Goal: Information Seeking & Learning: Learn about a topic

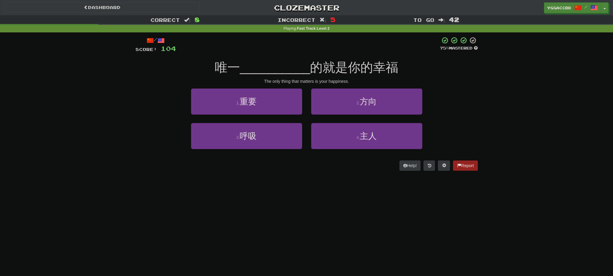
click at [221, 176] on div "/ Score: 104 75 % Mastered 唯一 __________ 的就是你的幸福 The only thing that matters is…" at bounding box center [306, 105] width 342 height 147
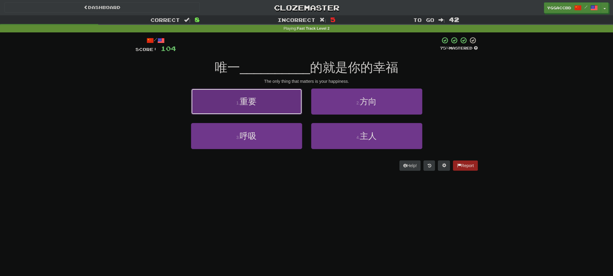
click at [247, 101] on span "重要" at bounding box center [248, 101] width 17 height 9
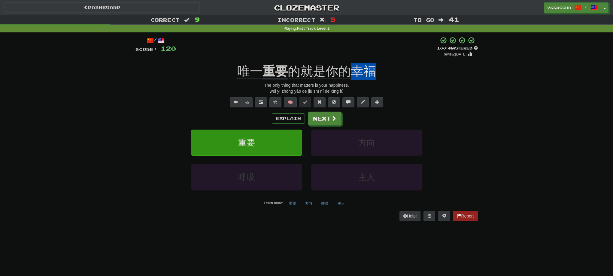
drag, startPoint x: 361, startPoint y: 65, endPoint x: 375, endPoint y: 65, distance: 14.1
click at [375, 65] on div "/ Score: 120 + 16 100 % Mastered Review: [DATE] 唯一 重要 的就是你的幸福 The only thing th…" at bounding box center [306, 129] width 342 height 184
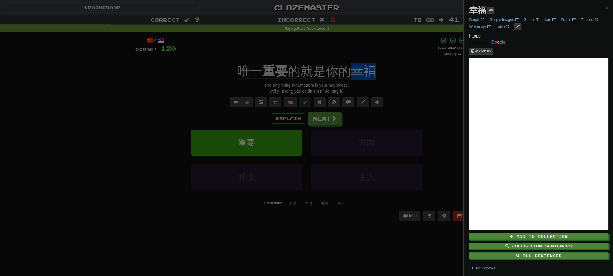
copy span "幸福"
click at [119, 128] on div at bounding box center [306, 138] width 613 height 276
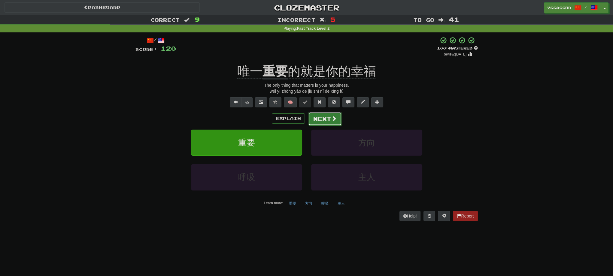
click at [314, 118] on button "Next" at bounding box center [325, 119] width 34 height 14
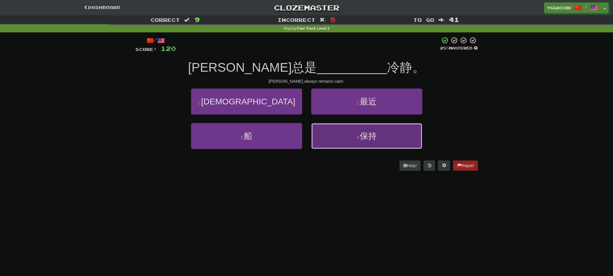
click at [354, 146] on button "4 . 保持" at bounding box center [366, 136] width 111 height 26
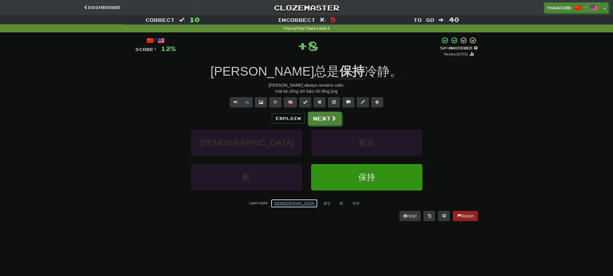
click at [294, 200] on button "[DEMOGRAPHIC_DATA]" at bounding box center [293, 203] width 47 height 9
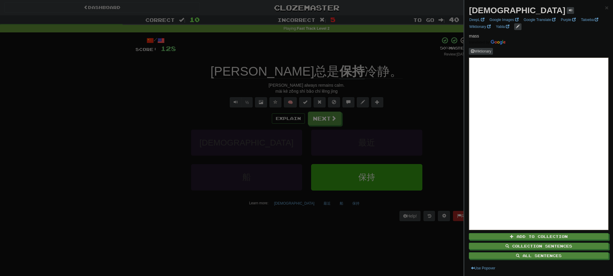
click at [473, 8] on strong "[DEMOGRAPHIC_DATA]" at bounding box center [517, 10] width 96 height 9
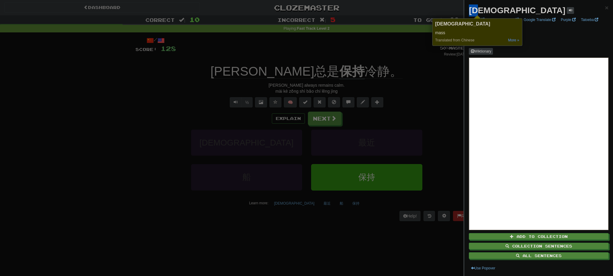
copy strong "[DEMOGRAPHIC_DATA]"
click at [104, 178] on div at bounding box center [306, 138] width 613 height 276
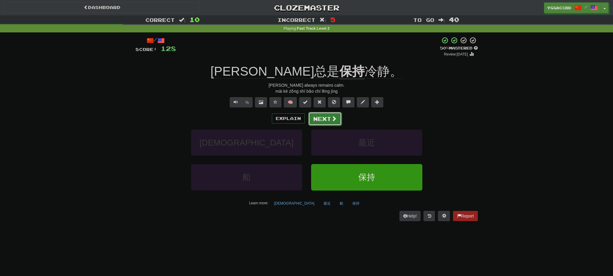
click at [318, 117] on button "Next" at bounding box center [325, 119] width 34 height 14
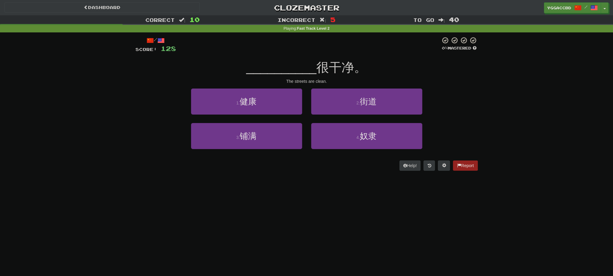
drag, startPoint x: 131, startPoint y: 174, endPoint x: 138, endPoint y: 170, distance: 7.8
click at [133, 173] on div "/ Score: 128 0 % Mastered __________ 很干净。 The streets are clean. 1 . 健康 2 . 街道 …" at bounding box center [306, 105] width 351 height 147
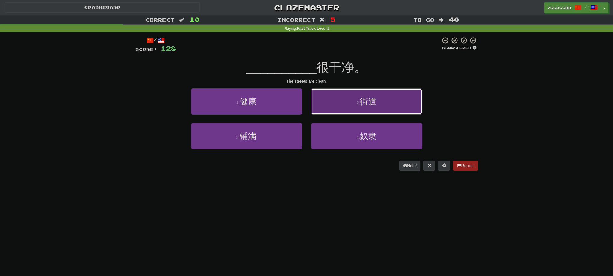
click at [378, 102] on button "2 . 街道" at bounding box center [366, 102] width 111 height 26
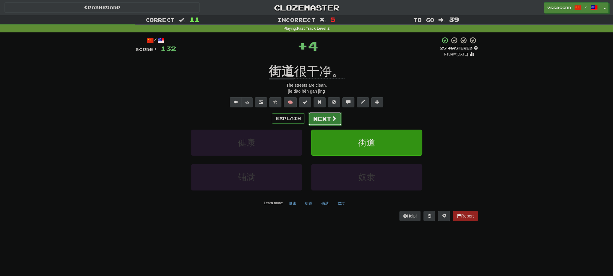
click at [321, 114] on button "Next" at bounding box center [325, 119] width 34 height 14
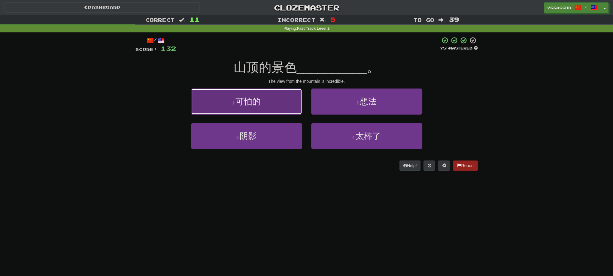
click at [270, 108] on button "1 . 可怕的" at bounding box center [246, 102] width 111 height 26
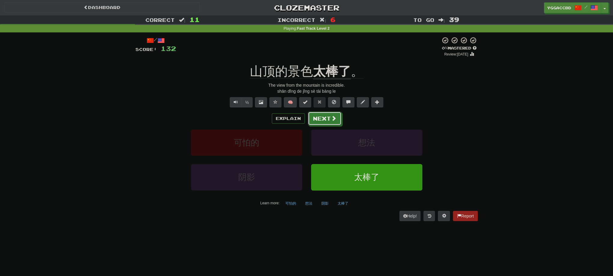
drag, startPoint x: 321, startPoint y: 118, endPoint x: 409, endPoint y: 101, distance: 90.3
click at [409, 101] on div "/ Score: 132 0 % Mastered Review: [DATE] 山顶的景色 太棒了 。 The view from the mountain…" at bounding box center [306, 129] width 342 height 184
click at [289, 200] on button "可怕的" at bounding box center [290, 203] width 17 height 9
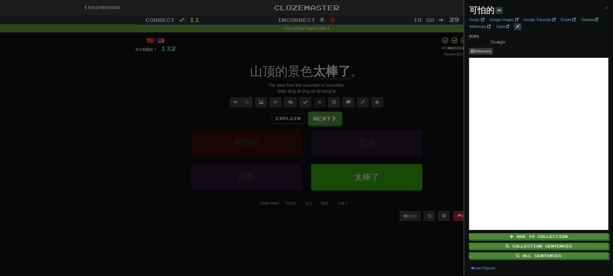
click at [428, 88] on div at bounding box center [306, 138] width 613 height 276
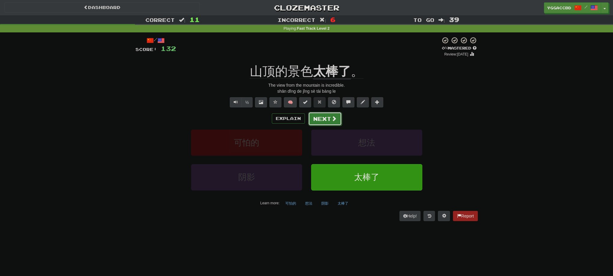
click at [332, 118] on span at bounding box center [333, 118] width 5 height 5
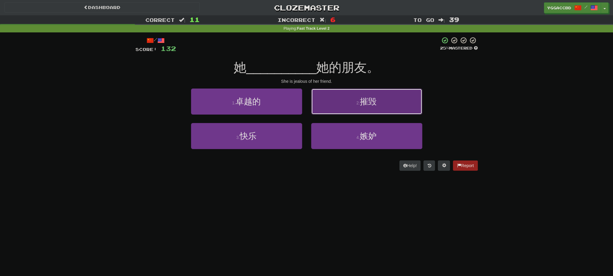
click at [381, 105] on button "2 . 摧毁" at bounding box center [366, 102] width 111 height 26
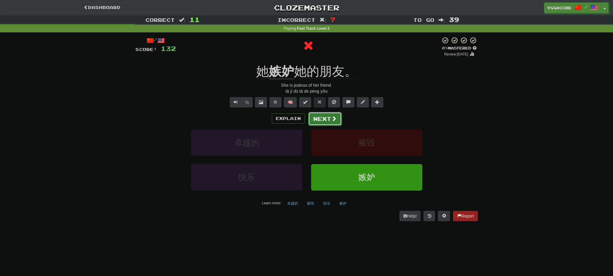
click at [316, 119] on button "Next" at bounding box center [325, 119] width 34 height 14
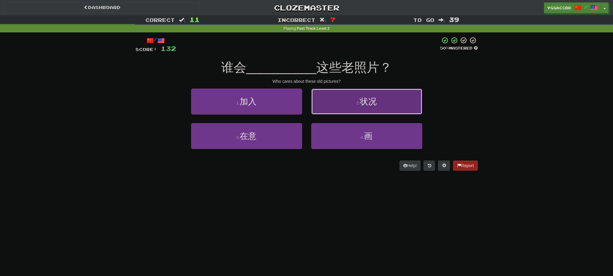
click at [332, 102] on button "2 . 状况" at bounding box center [366, 102] width 111 height 26
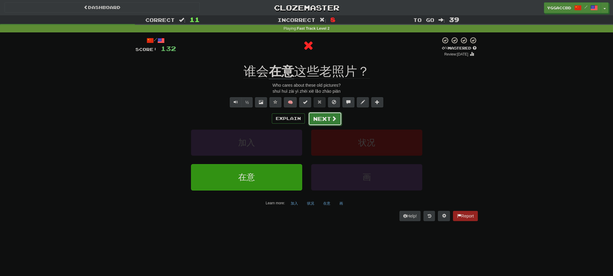
click at [317, 120] on button "Next" at bounding box center [325, 119] width 34 height 14
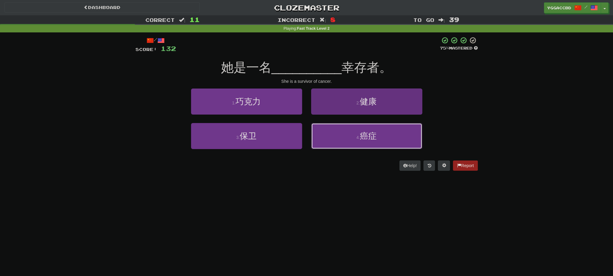
click at [364, 130] on button "4 . 癌症" at bounding box center [366, 136] width 111 height 26
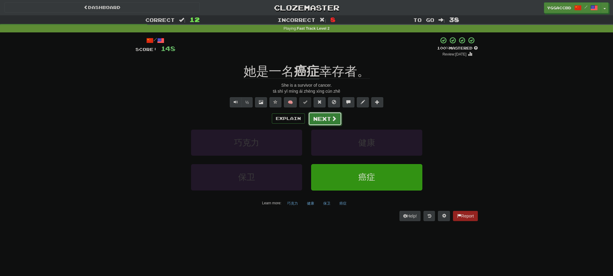
click at [329, 123] on button "Next" at bounding box center [325, 119] width 34 height 14
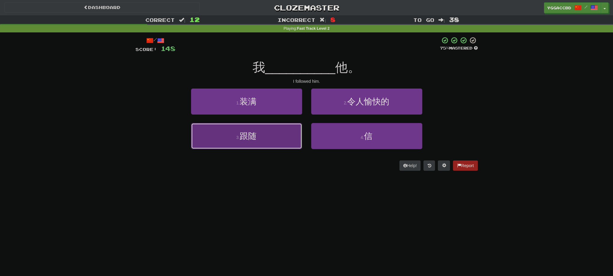
click at [253, 137] on span "跟随" at bounding box center [248, 135] width 17 height 9
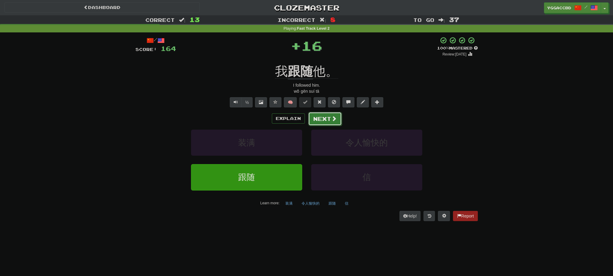
click at [321, 123] on button "Next" at bounding box center [325, 119] width 34 height 14
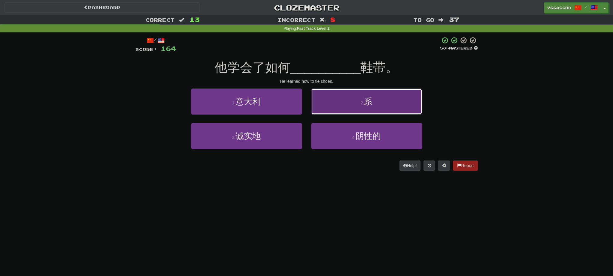
click at [341, 96] on button "2 . 系" at bounding box center [366, 102] width 111 height 26
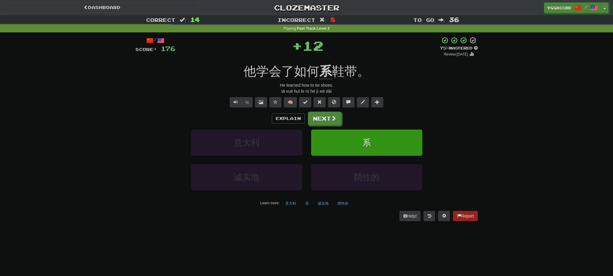
click at [323, 58] on div "/ Score: 176 + 12 75 % Mastered Review: [DATE] 他学会了如何 系 鞋带。 He learned how to t…" at bounding box center [306, 129] width 342 height 184
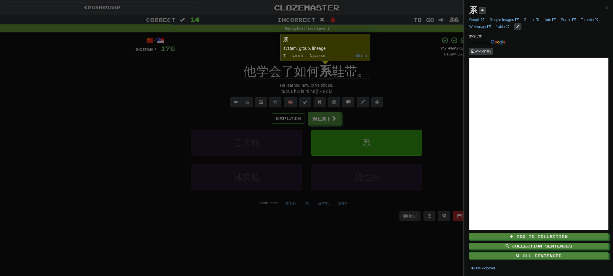
click at [393, 62] on div at bounding box center [306, 138] width 613 height 276
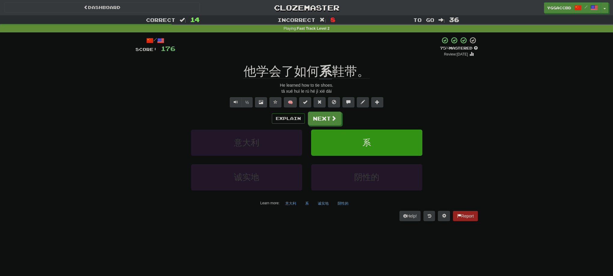
click at [346, 60] on div "/ Score: 176 + 12 75 % Mastered Review: [DATE] 他学会了如何 系 鞋带。 He learned how to t…" at bounding box center [306, 129] width 342 height 184
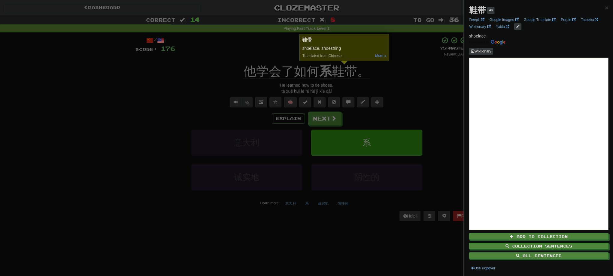
click at [412, 76] on div at bounding box center [306, 138] width 613 height 276
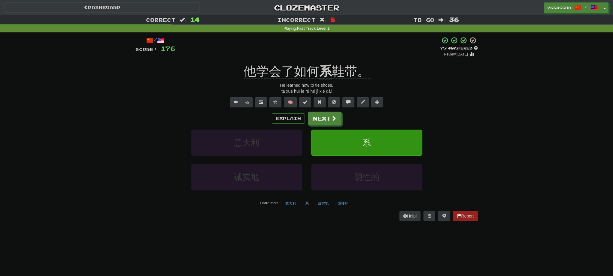
click at [268, 61] on div "/ Score: 176 + 12 75 % Mastered Review: [DATE] 他学会了如何 系 鞋带。 He learned how to t…" at bounding box center [306, 129] width 342 height 184
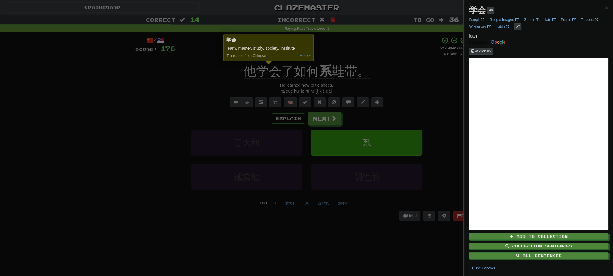
click at [342, 46] on div at bounding box center [306, 138] width 613 height 276
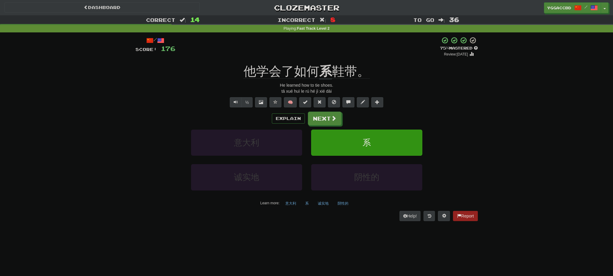
click at [299, 62] on div "/ Score: 176 + 12 75 % Mastered Review: [DATE] 他学会了如何 系 鞋带。 He learned how to t…" at bounding box center [306, 129] width 342 height 184
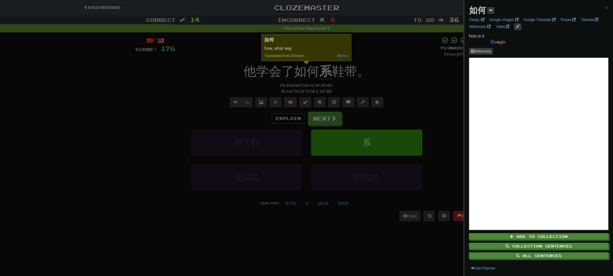
click at [399, 59] on div at bounding box center [306, 138] width 613 height 276
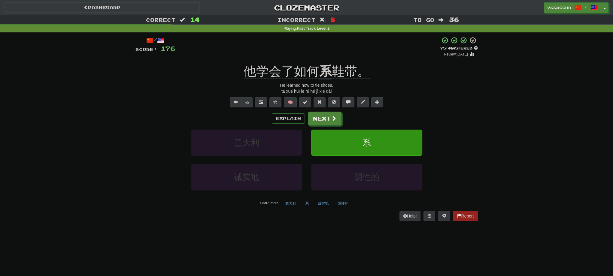
click at [323, 62] on div "/ Score: 176 + 12 75 % Mastered Review: [DATE] 他学会了如何 系 鞋带。 He learned how to t…" at bounding box center [306, 129] width 342 height 184
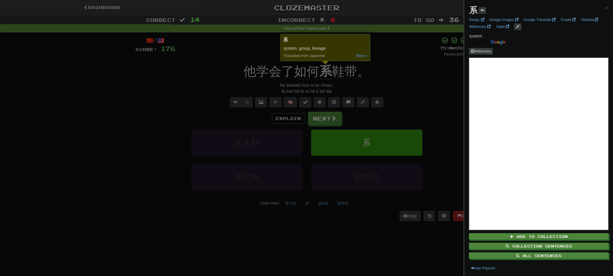
click at [394, 84] on div at bounding box center [306, 138] width 613 height 276
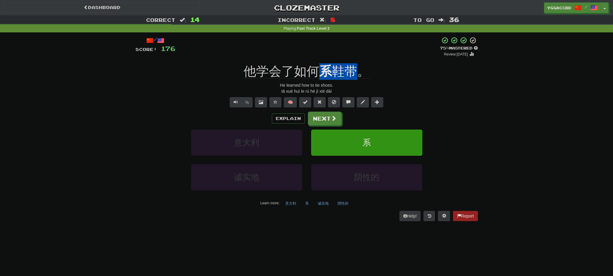
drag, startPoint x: 322, startPoint y: 61, endPoint x: 352, endPoint y: 61, distance: 30.3
click at [352, 61] on div "/ Score: 176 + 12 75 % Mastered Review: [DATE] 他学会了如何 系 鞋带。 He learned how to t…" at bounding box center [306, 129] width 342 height 184
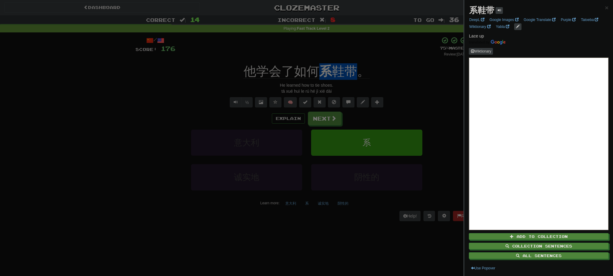
copy div "系 鞋带"
drag, startPoint x: 75, startPoint y: 193, endPoint x: 96, endPoint y: 190, distance: 20.7
click at [86, 191] on div at bounding box center [306, 138] width 613 height 276
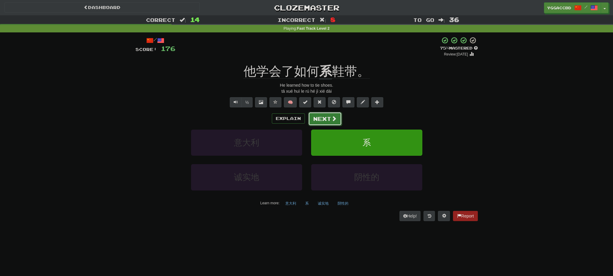
click at [330, 121] on button "Next" at bounding box center [325, 119] width 34 height 14
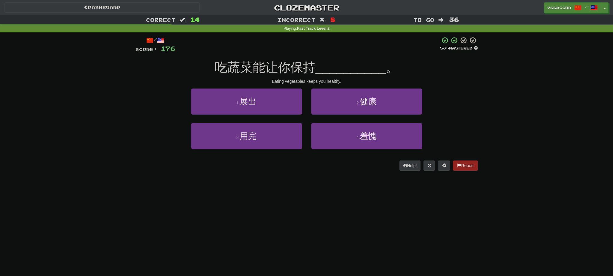
click at [147, 142] on div "3 . 用完 4 . 羞愧" at bounding box center [306, 140] width 360 height 35
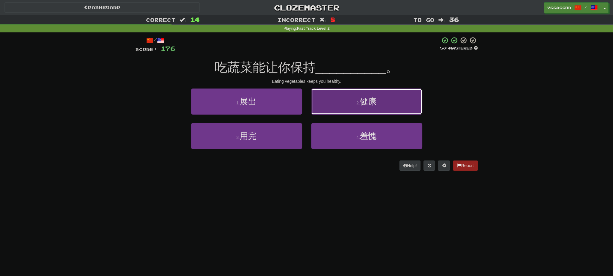
click at [367, 103] on span "健康" at bounding box center [368, 101] width 17 height 9
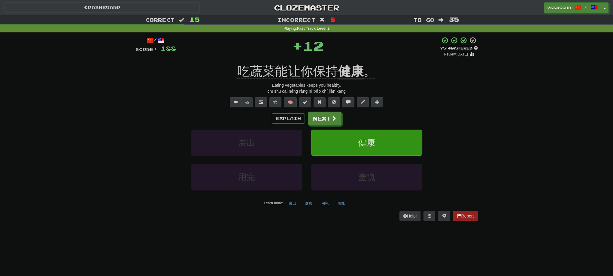
click at [352, 59] on div "/ Score: 188 + 12 75 % Mastered Review: [DATE] 吃蔬菜能让你保持 健康 。 Eating vegetables …" at bounding box center [306, 129] width 342 height 184
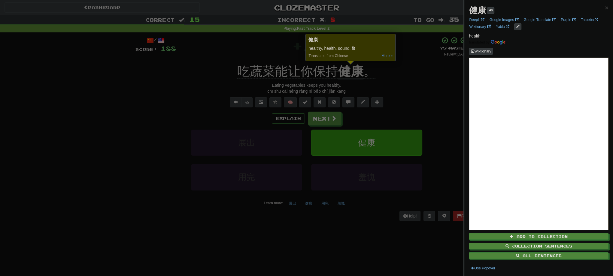
click at [406, 76] on div at bounding box center [306, 138] width 613 height 276
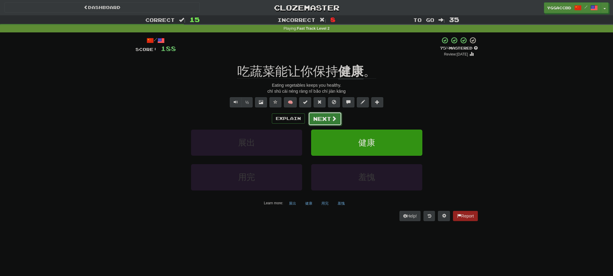
click at [321, 120] on button "Next" at bounding box center [325, 119] width 34 height 14
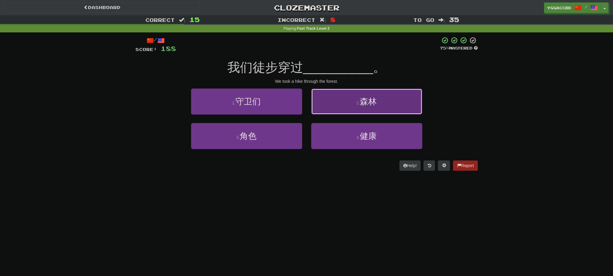
click at [353, 103] on button "2 . 森林" at bounding box center [366, 102] width 111 height 26
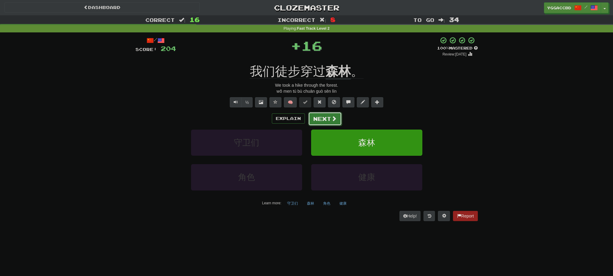
click at [328, 116] on button "Next" at bounding box center [325, 119] width 34 height 14
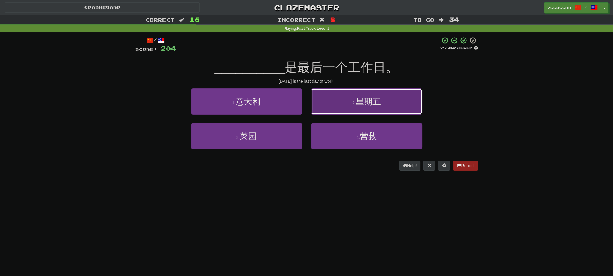
click at [398, 100] on button "2 . 星期五" at bounding box center [366, 102] width 111 height 26
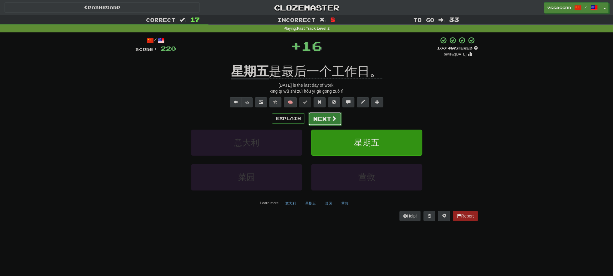
click at [321, 119] on button "Next" at bounding box center [325, 119] width 34 height 14
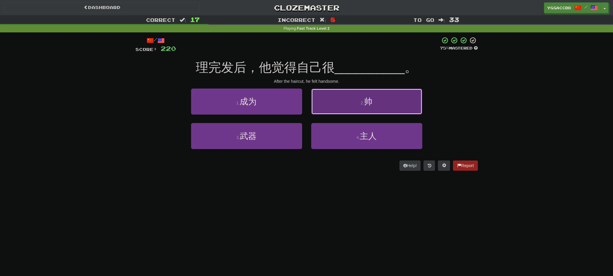
click at [321, 110] on button "2 . 帅" at bounding box center [366, 102] width 111 height 26
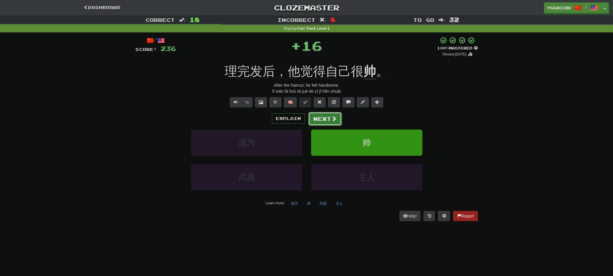
click at [316, 122] on button "Next" at bounding box center [325, 119] width 34 height 14
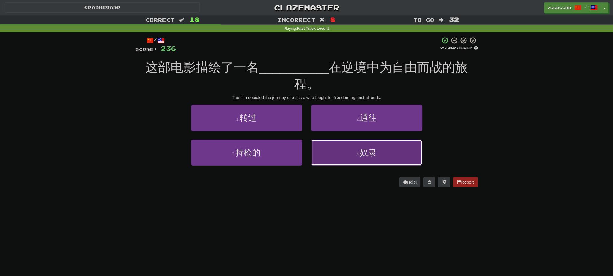
click at [371, 152] on span "奴隶" at bounding box center [368, 152] width 17 height 9
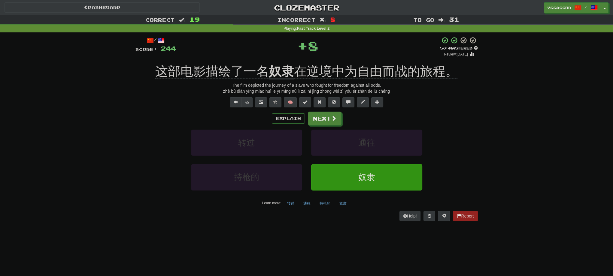
click at [279, 58] on div "/ Score: 244 + 8 50 % Mastered Review: [DATE] 这部电影描绘了一名 奴隶 在逆境中为自由而战的旅程。 The fi…" at bounding box center [306, 129] width 342 height 184
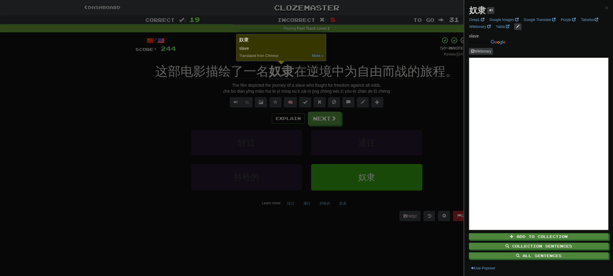
click at [391, 123] on div at bounding box center [306, 138] width 613 height 276
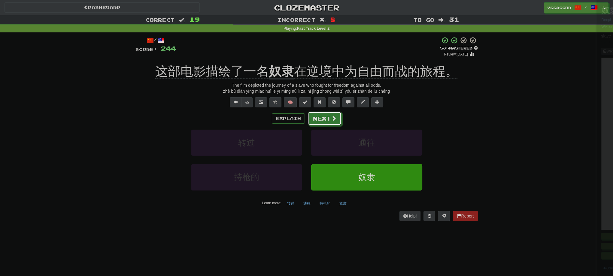
click at [321, 123] on button "Next" at bounding box center [325, 119] width 34 height 14
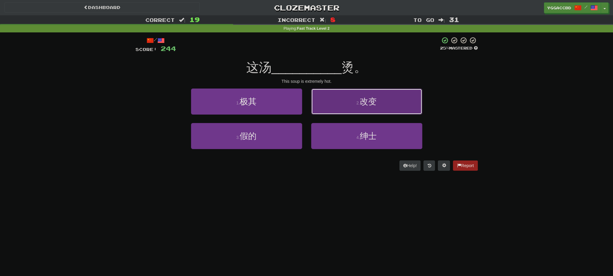
click at [357, 109] on button "2 . 改变" at bounding box center [366, 102] width 111 height 26
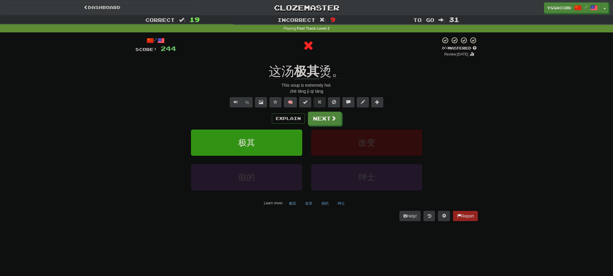
click at [293, 55] on div at bounding box center [308, 47] width 264 height 20
click at [304, 61] on div "/ Score: 244 0 % Mastered Review: [DATE] 这汤 极其 烫。 This soup is extremely hot. z…" at bounding box center [306, 129] width 342 height 184
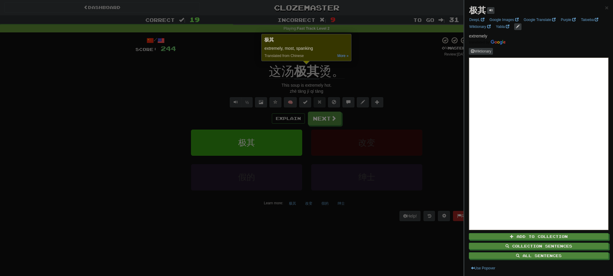
click at [378, 74] on div at bounding box center [306, 138] width 613 height 276
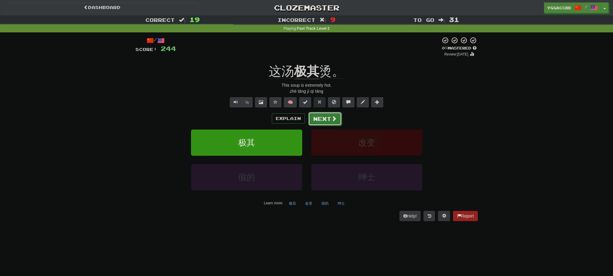
click at [323, 125] on button "Next" at bounding box center [325, 119] width 34 height 14
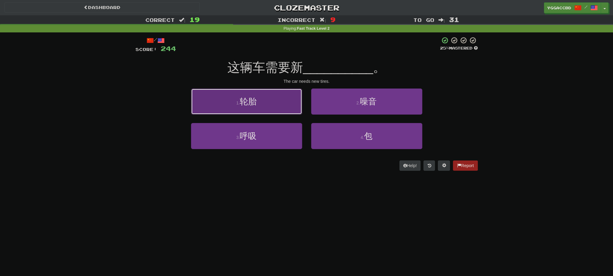
click at [250, 103] on span "轮胎" at bounding box center [248, 101] width 17 height 9
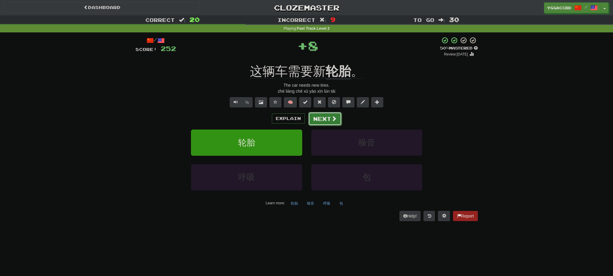
click at [322, 119] on button "Next" at bounding box center [325, 119] width 34 height 14
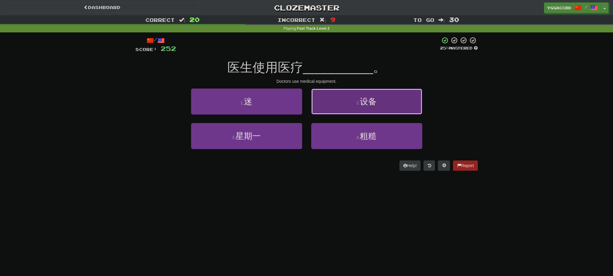
click at [362, 109] on button "2 . 设备" at bounding box center [366, 102] width 111 height 26
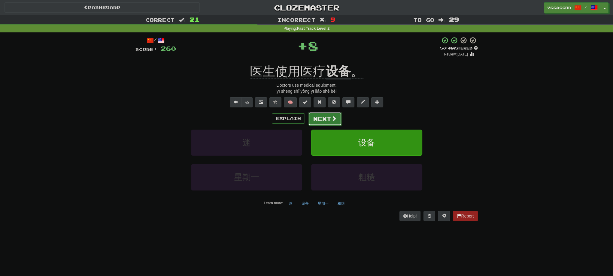
click at [325, 120] on button "Next" at bounding box center [325, 119] width 34 height 14
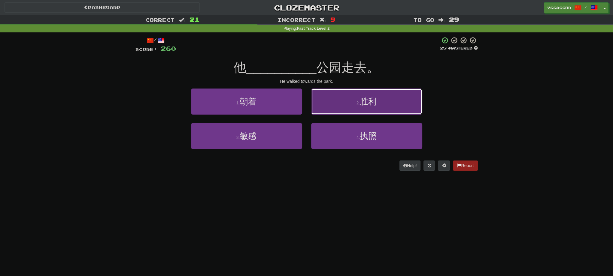
click at [393, 112] on button "2 . 胜利" at bounding box center [366, 102] width 111 height 26
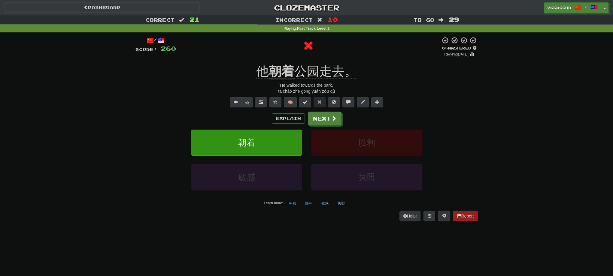
click at [280, 62] on div "/ Score: 260 0 % Mastered Review: [DATE] 他 朝着 公园走去。 He walked towards the [PERS…" at bounding box center [306, 129] width 342 height 184
click at [281, 61] on div "/ Score: 260 0 % Mastered Review: [DATE] 他 朝着 公园走去。 He walked towards the [PERS…" at bounding box center [306, 129] width 342 height 184
click at [280, 59] on div "/ Score: 260 0 % Mastered Review: [DATE] 他 朝着 公园走去。 He walked towards the [PERS…" at bounding box center [306, 129] width 342 height 184
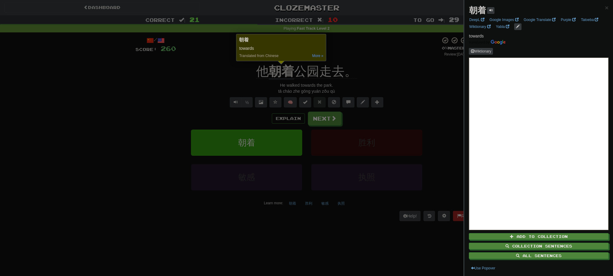
click at [368, 62] on div at bounding box center [306, 138] width 613 height 276
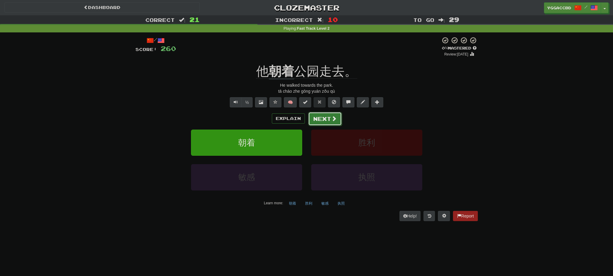
click at [333, 118] on span at bounding box center [333, 118] width 5 height 5
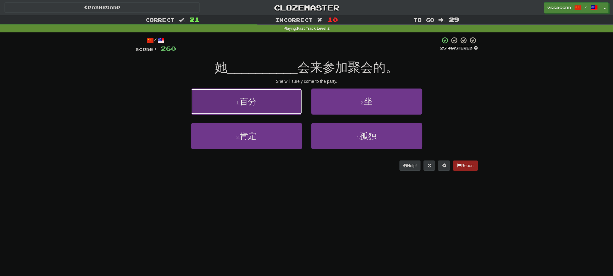
click at [238, 101] on small "1 ." at bounding box center [238, 103] width 4 height 5
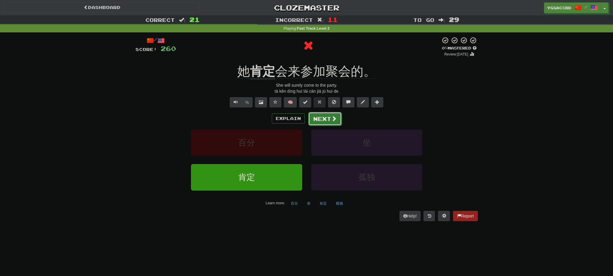
click at [330, 118] on button "Next" at bounding box center [325, 119] width 34 height 14
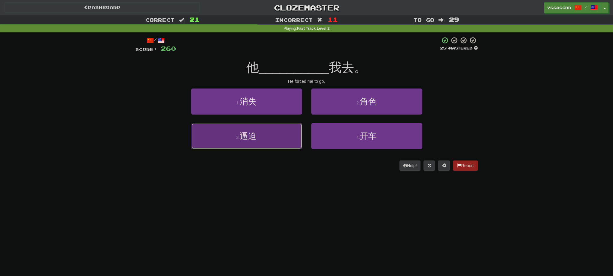
click at [265, 125] on button "3 . 逼迫" at bounding box center [246, 136] width 111 height 26
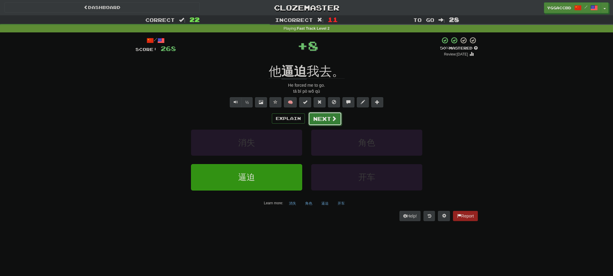
click at [316, 116] on button "Next" at bounding box center [325, 119] width 34 height 14
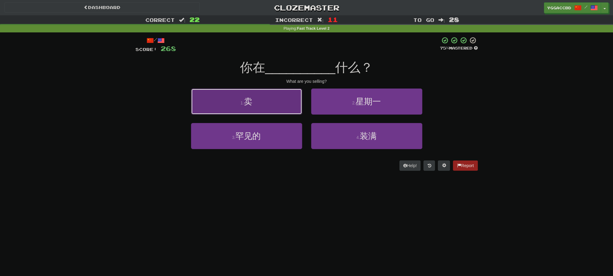
click at [273, 102] on button "1 . 卖" at bounding box center [246, 102] width 111 height 26
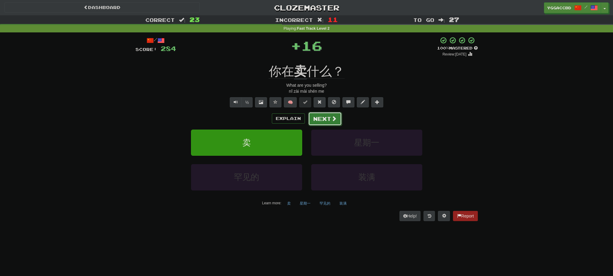
click at [325, 124] on button "Next" at bounding box center [325, 119] width 34 height 14
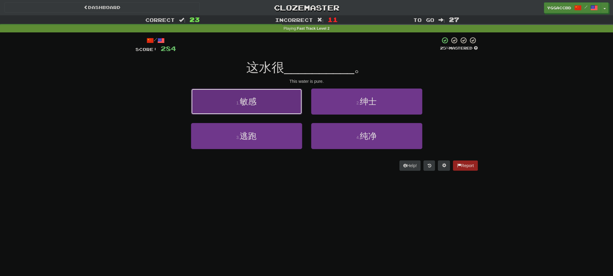
click at [253, 107] on button "1 . 敏感" at bounding box center [246, 102] width 111 height 26
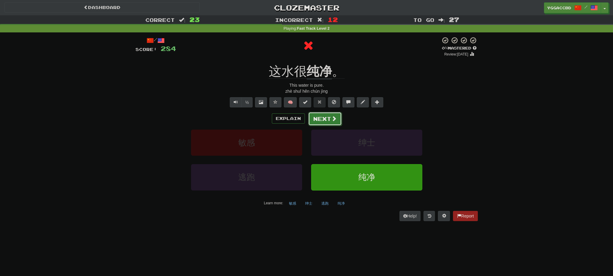
click at [324, 121] on button "Next" at bounding box center [325, 119] width 34 height 14
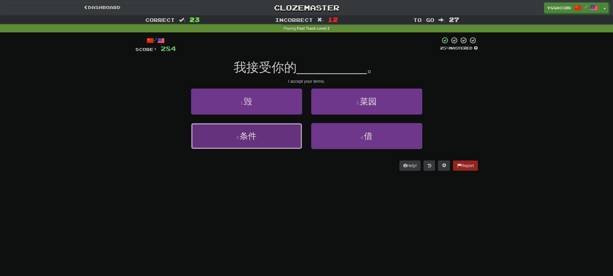
click at [254, 144] on button "3 . 条件" at bounding box center [246, 136] width 111 height 26
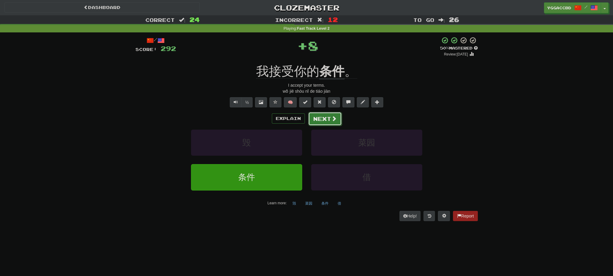
click at [325, 122] on button "Next" at bounding box center [325, 119] width 34 height 14
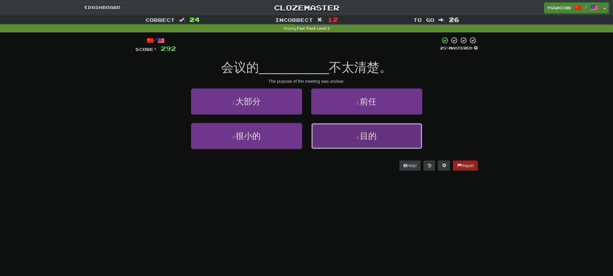
click at [363, 143] on button "4 . 目的" at bounding box center [366, 136] width 111 height 26
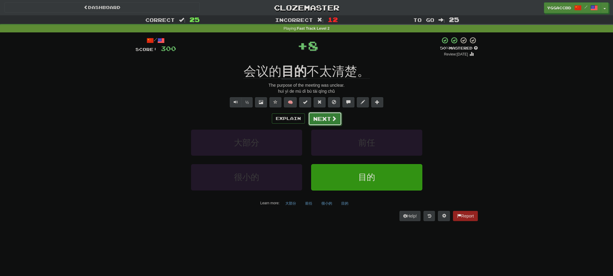
click at [319, 121] on button "Next" at bounding box center [325, 119] width 34 height 14
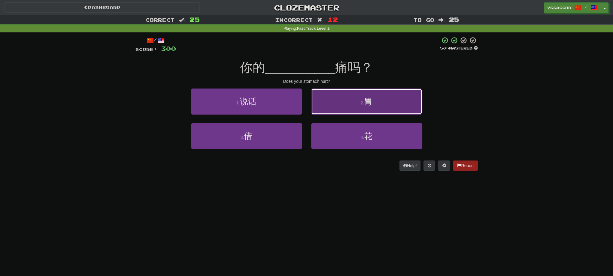
click at [332, 110] on button "2 . 胃" at bounding box center [366, 102] width 111 height 26
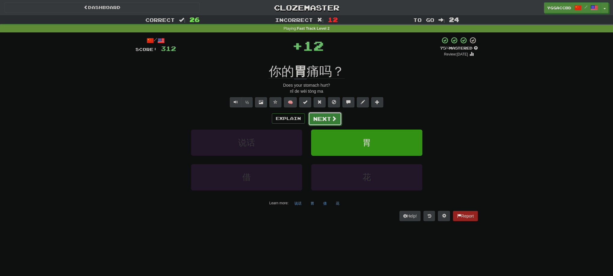
click at [332, 121] on span at bounding box center [333, 118] width 5 height 5
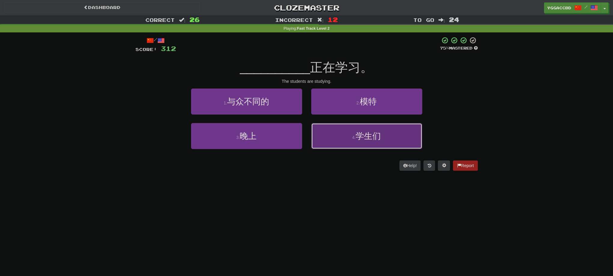
click at [354, 134] on button "4 . 学生们" at bounding box center [366, 136] width 111 height 26
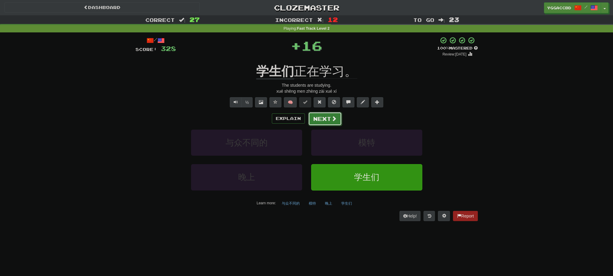
click at [331, 119] on span at bounding box center [333, 118] width 5 height 5
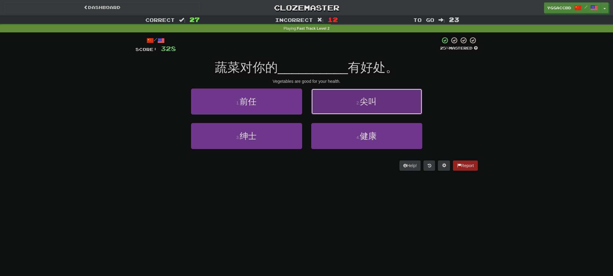
click at [335, 109] on button "2 . 尖叫" at bounding box center [366, 102] width 111 height 26
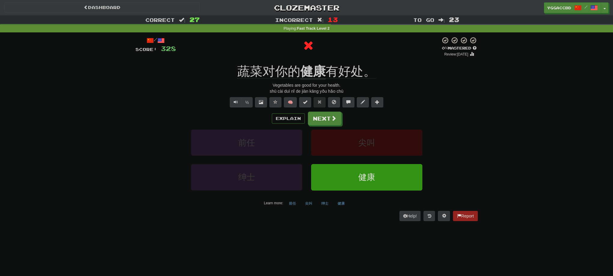
click at [305, 61] on div "/ Score: 328 0 % Mastered Review: [DATE] 蔬菜对你的 健康 有好处。 Vegetables are good for …" at bounding box center [306, 129] width 342 height 184
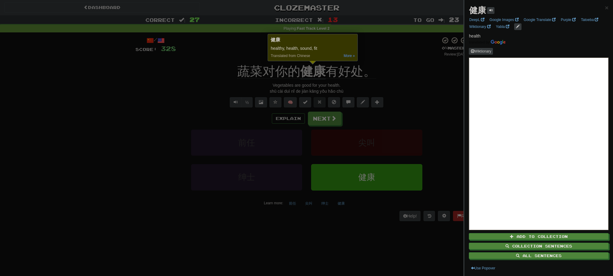
click at [384, 69] on div at bounding box center [306, 138] width 613 height 276
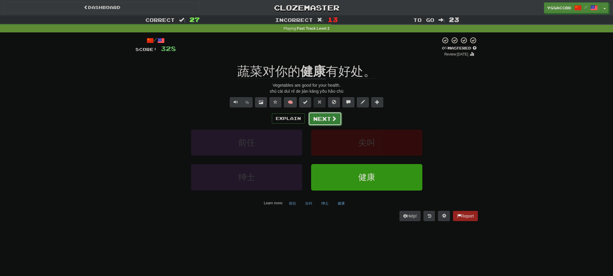
click at [327, 122] on button "Next" at bounding box center [325, 119] width 34 height 14
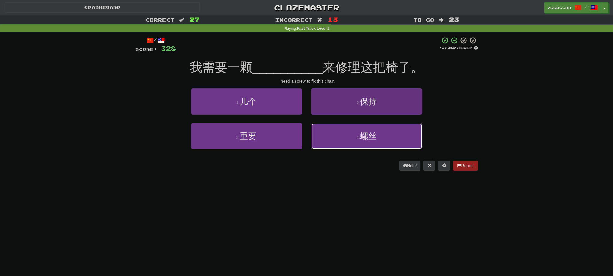
click at [349, 139] on button "4 . 螺丝" at bounding box center [366, 136] width 111 height 26
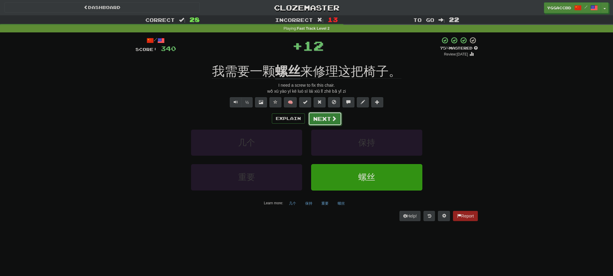
click at [325, 122] on button "Next" at bounding box center [325, 119] width 34 height 14
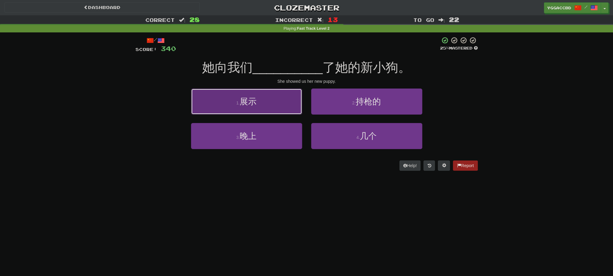
click at [272, 101] on button "1 . 展示" at bounding box center [246, 102] width 111 height 26
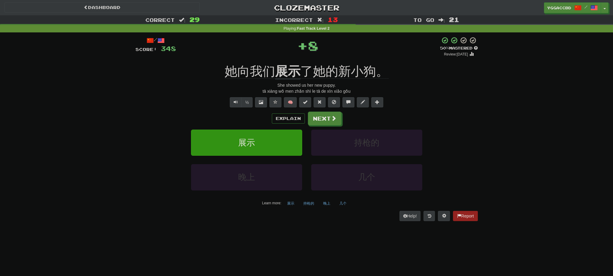
click at [281, 62] on div "/ Score: 348 + 8 50 % Mastered Review: [DATE] 她向我们 展示 了她的新小狗。 She showed us her…" at bounding box center [306, 129] width 342 height 184
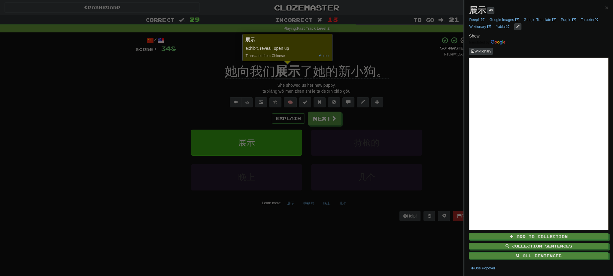
click at [404, 106] on div at bounding box center [306, 138] width 613 height 276
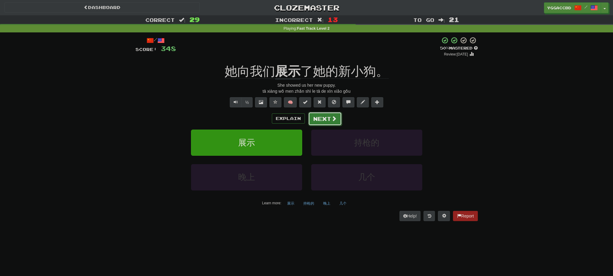
click at [333, 118] on span at bounding box center [333, 118] width 5 height 5
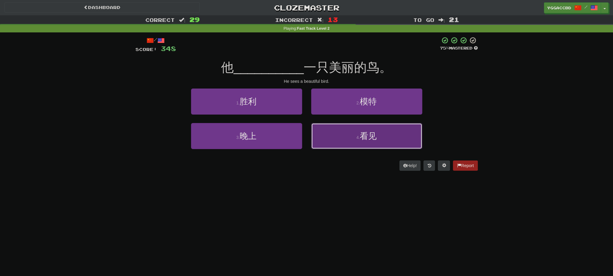
click at [361, 138] on span "看见" at bounding box center [368, 135] width 17 height 9
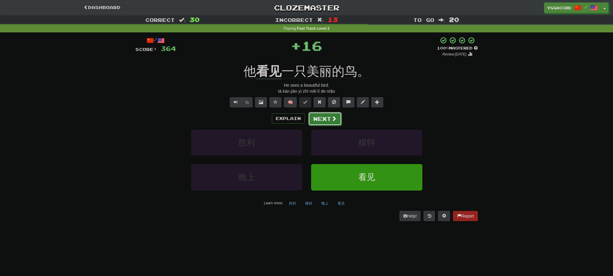
click at [329, 122] on button "Next" at bounding box center [325, 119] width 34 height 14
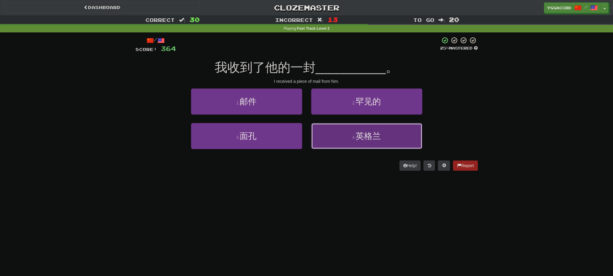
click at [329, 132] on button "4 . 英格兰" at bounding box center [366, 136] width 111 height 26
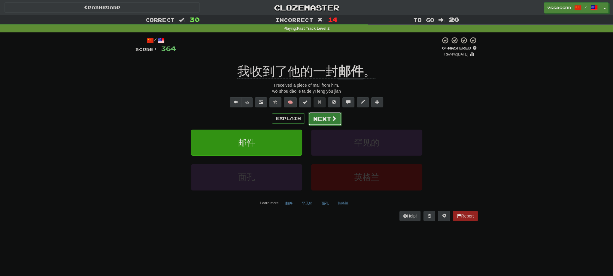
click at [323, 121] on button "Next" at bounding box center [325, 119] width 34 height 14
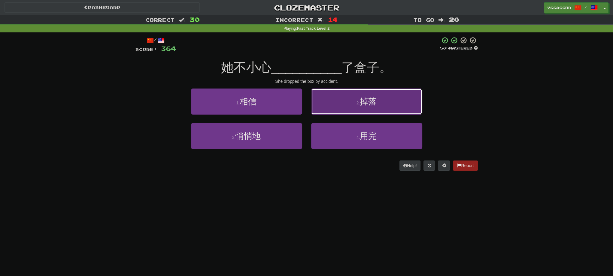
click at [333, 110] on button "2 . 掉落" at bounding box center [366, 102] width 111 height 26
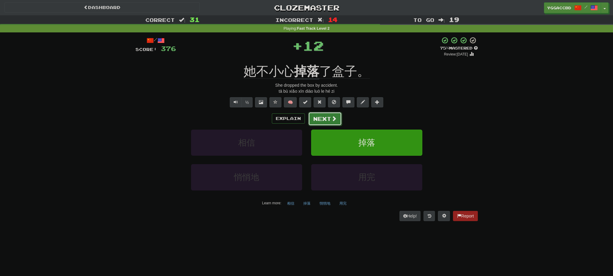
click at [324, 119] on button "Next" at bounding box center [325, 119] width 34 height 14
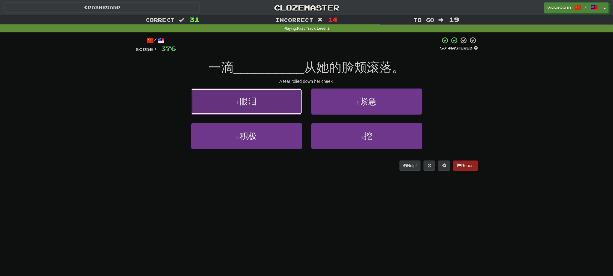
click at [291, 107] on button "1 . 眼泪" at bounding box center [246, 102] width 111 height 26
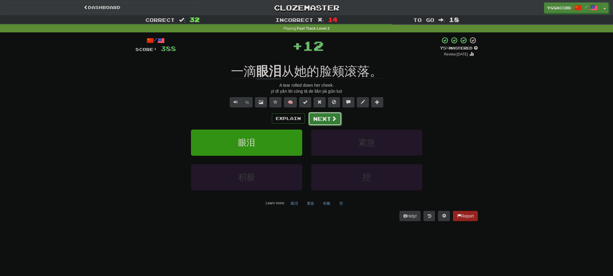
click at [325, 119] on button "Next" at bounding box center [325, 119] width 34 height 14
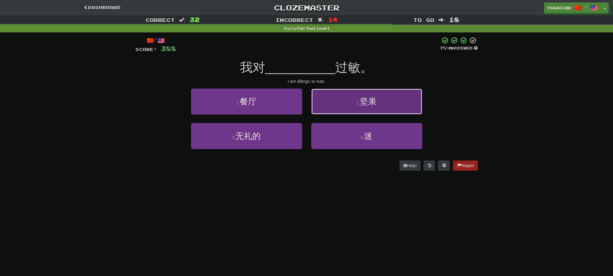
click at [362, 109] on button "2 . 坚果" at bounding box center [366, 102] width 111 height 26
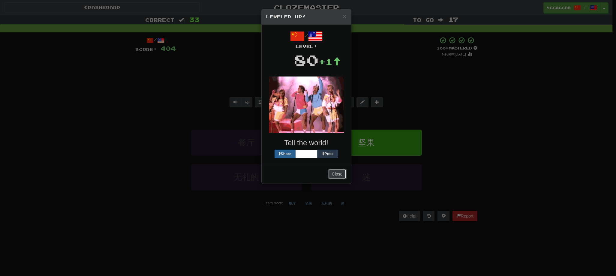
click at [330, 173] on button "Close" at bounding box center [337, 174] width 19 height 10
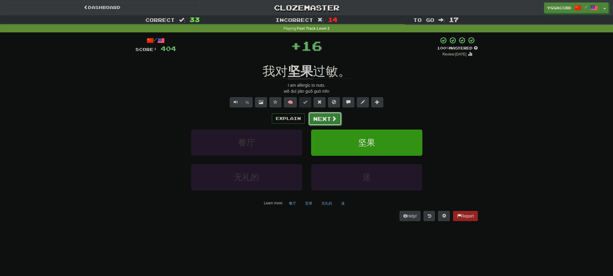
click at [313, 123] on button "Next" at bounding box center [325, 119] width 34 height 14
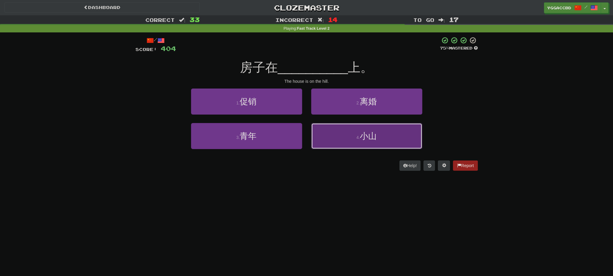
click at [360, 139] on span "小山" at bounding box center [368, 135] width 17 height 9
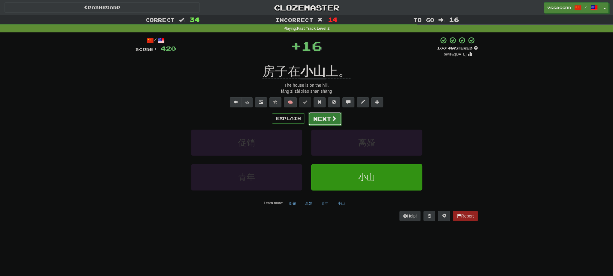
click at [329, 119] on button "Next" at bounding box center [325, 119] width 34 height 14
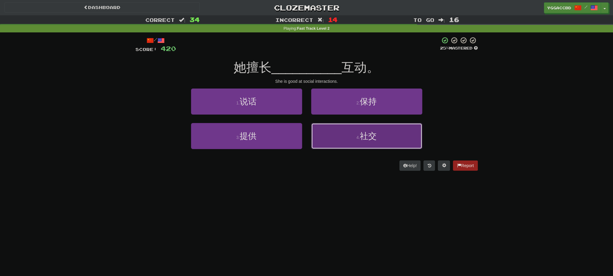
click at [337, 132] on button "4 . 社交" at bounding box center [366, 136] width 111 height 26
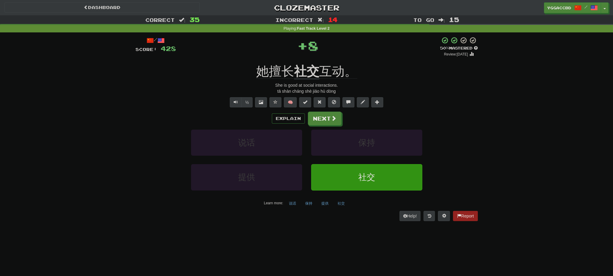
click at [305, 62] on div "/ Score: 428 + 8 50 % Mastered Review: [DATE] 她擅长 社交 互动。 She is good at social …" at bounding box center [306, 129] width 342 height 184
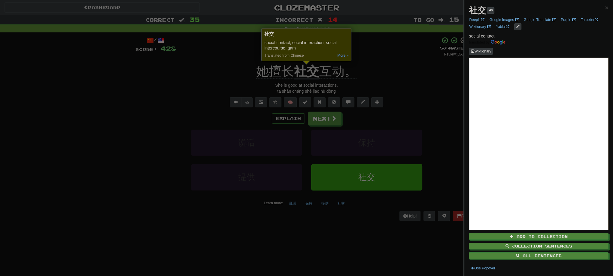
click at [392, 72] on div at bounding box center [306, 138] width 613 height 276
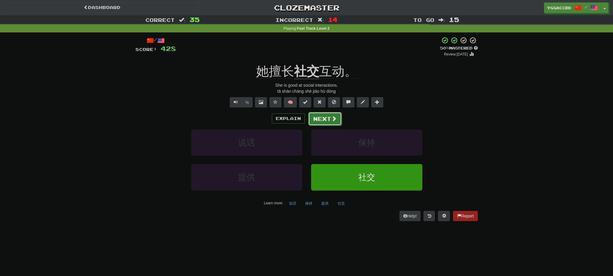
click at [327, 121] on button "Next" at bounding box center [325, 119] width 34 height 14
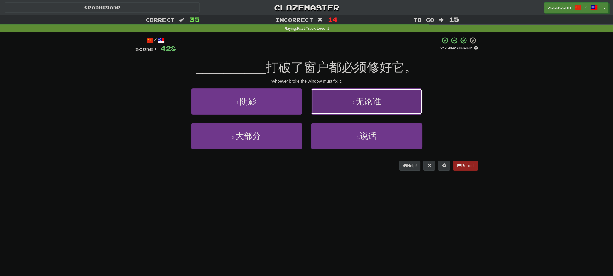
click at [369, 107] on button "2 . 无论谁" at bounding box center [366, 102] width 111 height 26
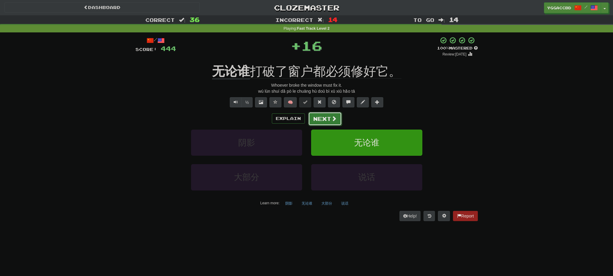
click at [333, 119] on span at bounding box center [333, 118] width 5 height 5
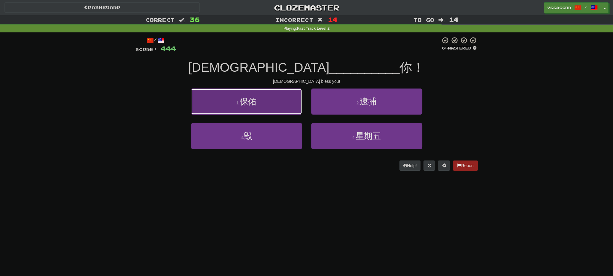
click at [290, 99] on button "1 . 保佑" at bounding box center [246, 102] width 111 height 26
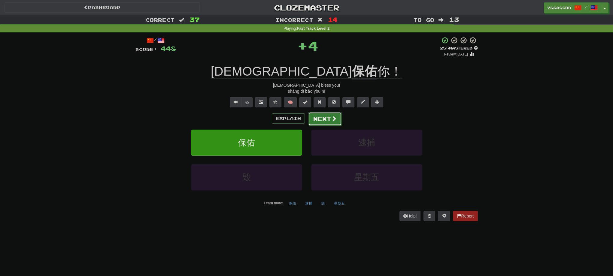
click at [322, 116] on button "Next" at bounding box center [325, 119] width 34 height 14
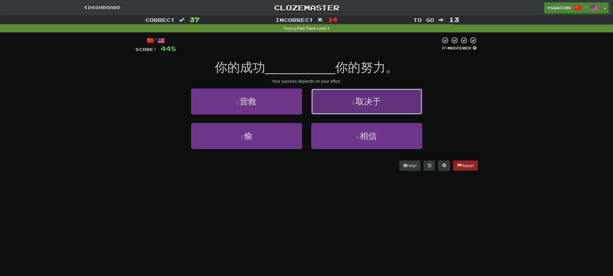
click at [356, 106] on button "2 . 取决于" at bounding box center [366, 102] width 111 height 26
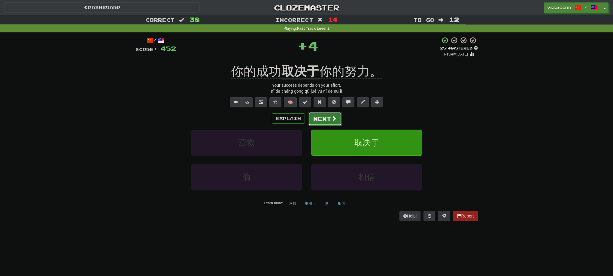
click at [326, 116] on button "Next" at bounding box center [325, 119] width 34 height 14
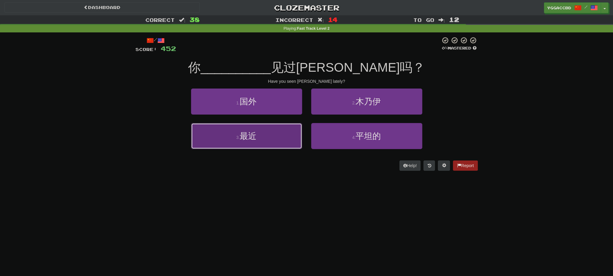
click at [272, 133] on button "3 . 最近" at bounding box center [246, 136] width 111 height 26
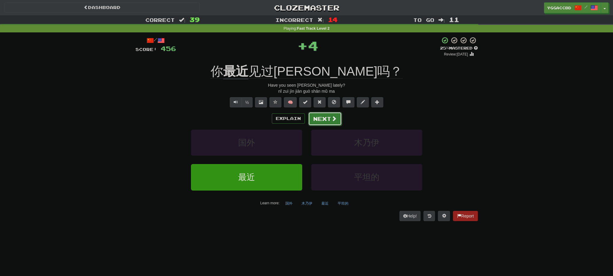
click at [328, 122] on button "Next" at bounding box center [325, 119] width 34 height 14
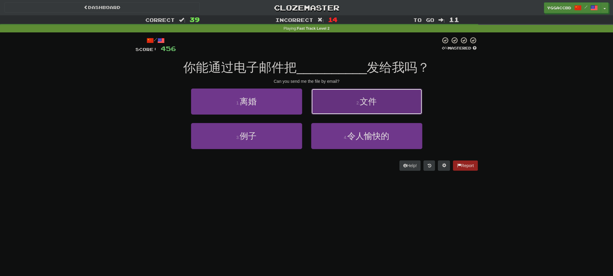
click at [346, 112] on button "2 . 文件" at bounding box center [366, 102] width 111 height 26
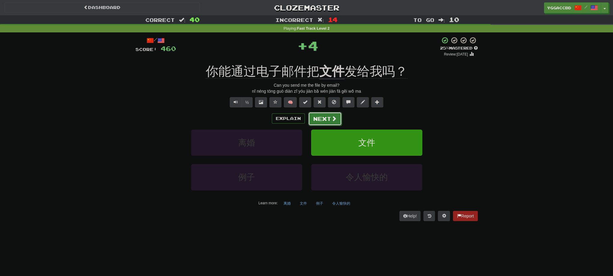
click at [330, 122] on button "Next" at bounding box center [325, 119] width 34 height 14
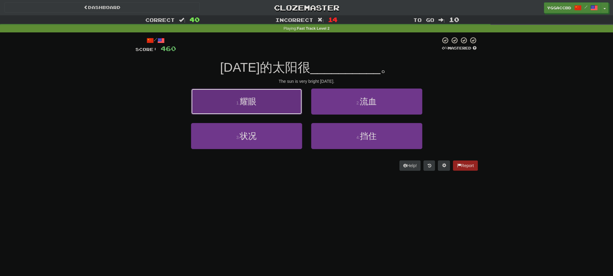
click at [283, 105] on button "1 . 耀眼" at bounding box center [246, 102] width 111 height 26
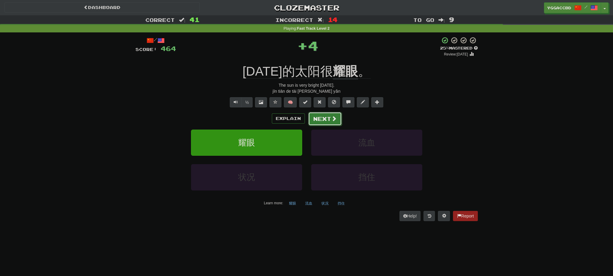
click at [327, 117] on button "Next" at bounding box center [325, 119] width 34 height 14
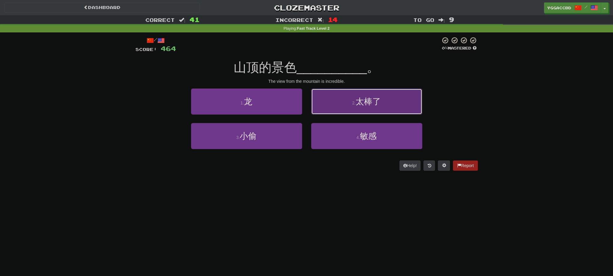
click at [350, 105] on button "2 . 太棒了" at bounding box center [366, 102] width 111 height 26
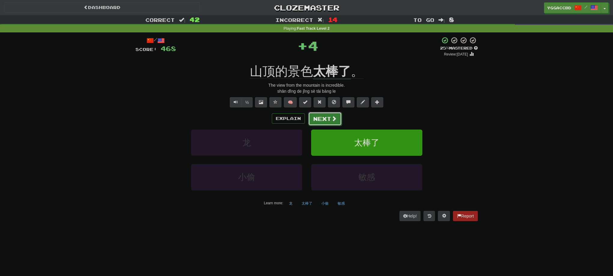
click at [327, 119] on button "Next" at bounding box center [325, 119] width 34 height 14
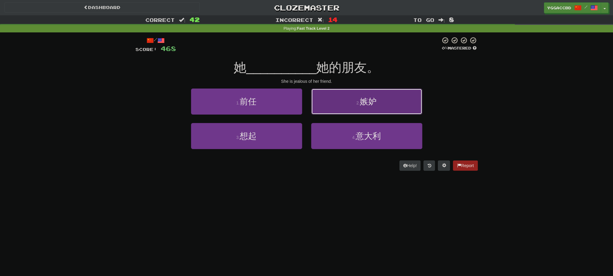
click at [357, 110] on button "2 . 嫉妒" at bounding box center [366, 102] width 111 height 26
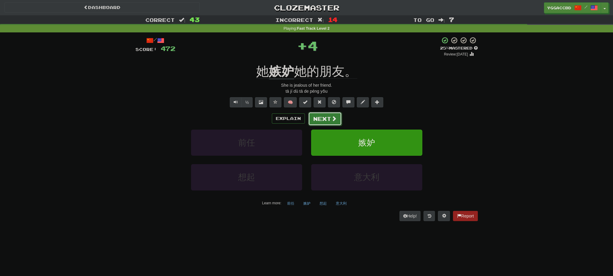
click at [320, 119] on button "Next" at bounding box center [325, 119] width 34 height 14
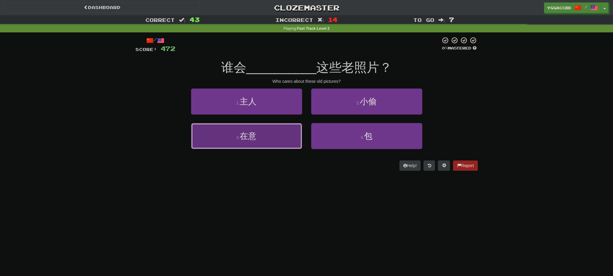
click at [270, 135] on button "3 . 在意" at bounding box center [246, 136] width 111 height 26
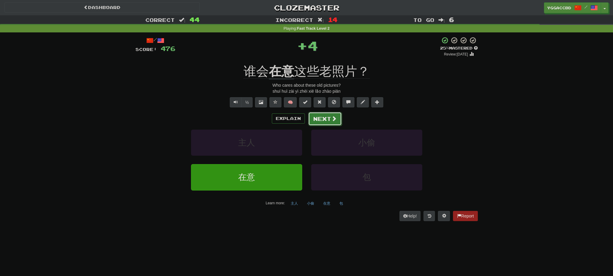
click at [325, 125] on button "Next" at bounding box center [325, 119] width 34 height 14
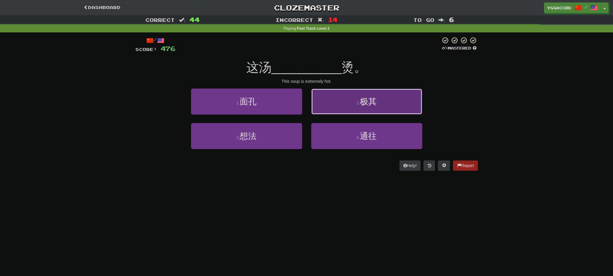
click at [341, 107] on button "2 . 极其" at bounding box center [366, 102] width 111 height 26
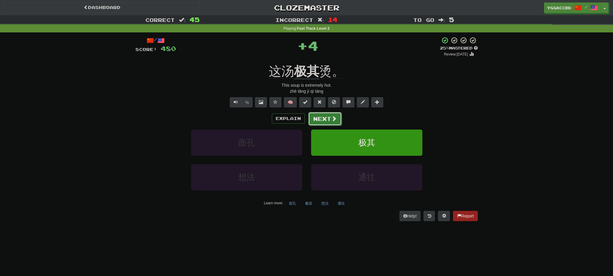
click at [327, 121] on button "Next" at bounding box center [325, 119] width 34 height 14
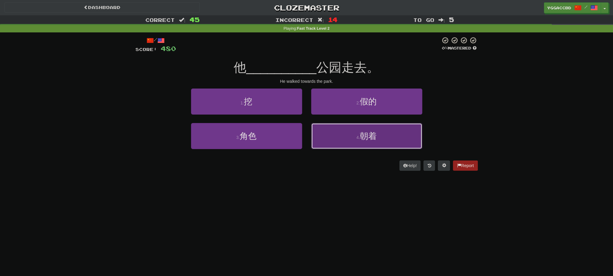
click at [345, 129] on button "4 . 朝着" at bounding box center [366, 136] width 111 height 26
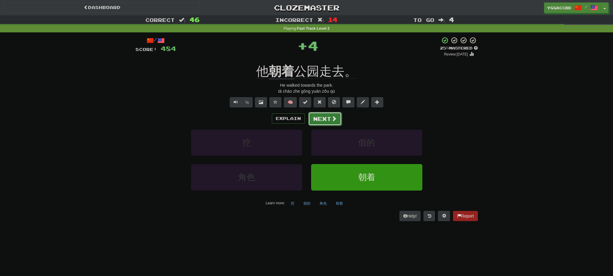
click at [324, 120] on button "Next" at bounding box center [325, 119] width 34 height 14
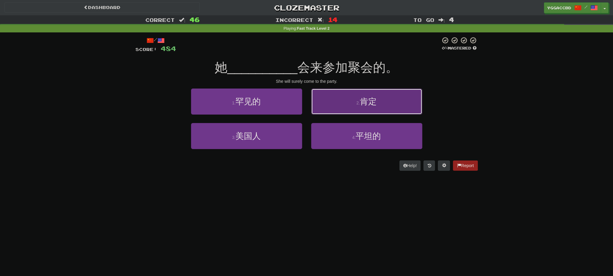
click at [348, 104] on button "2 . 肯定" at bounding box center [366, 102] width 111 height 26
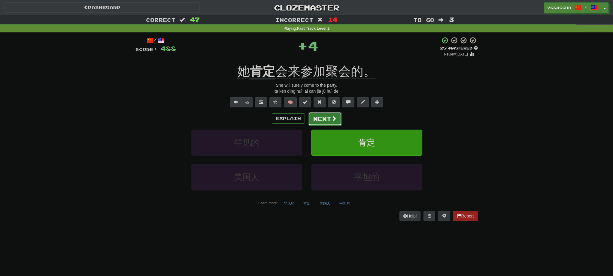
click at [324, 117] on button "Next" at bounding box center [325, 119] width 34 height 14
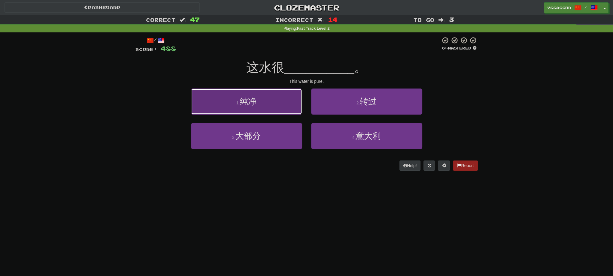
click at [284, 104] on button "1 . 纯净" at bounding box center [246, 102] width 111 height 26
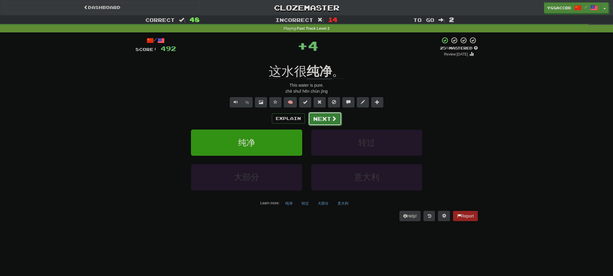
click at [311, 117] on button "Next" at bounding box center [325, 119] width 34 height 14
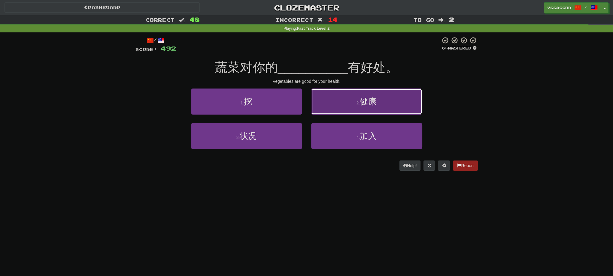
click at [360, 106] on button "2 . 健康" at bounding box center [366, 102] width 111 height 26
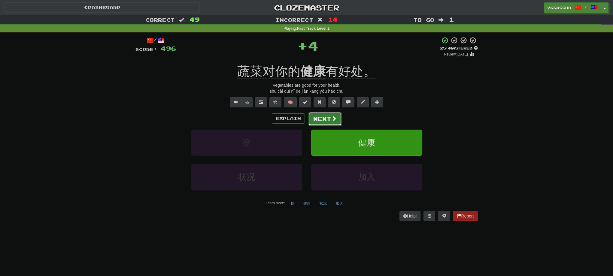
click at [325, 116] on button "Next" at bounding box center [325, 119] width 34 height 14
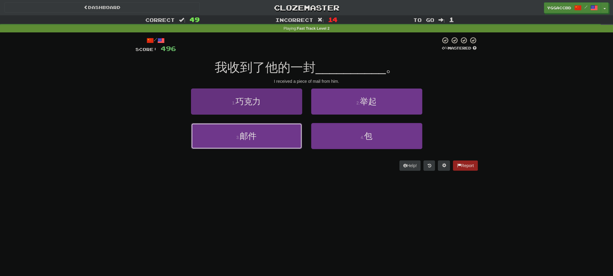
click at [260, 139] on button "3 . 邮件" at bounding box center [246, 136] width 111 height 26
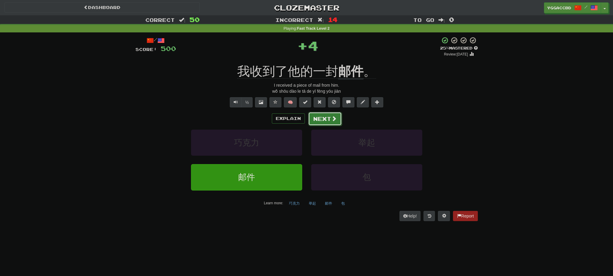
click at [326, 120] on button "Next" at bounding box center [325, 119] width 34 height 14
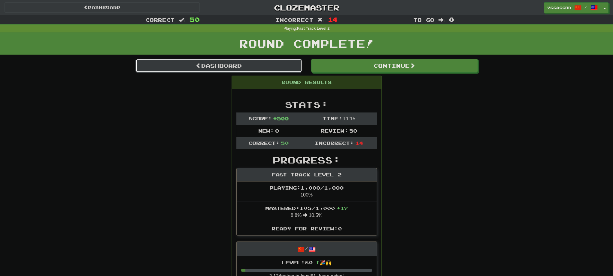
click at [237, 70] on link "Dashboard" at bounding box center [218, 66] width 167 height 14
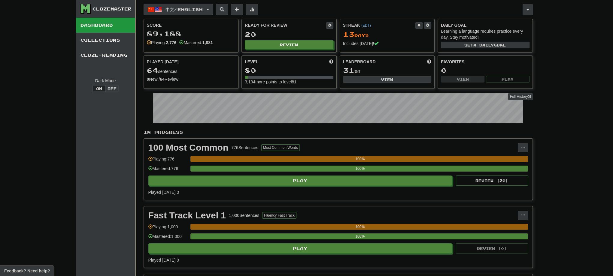
click at [213, 10] on button "中文 / English" at bounding box center [177, 9] width 69 height 11
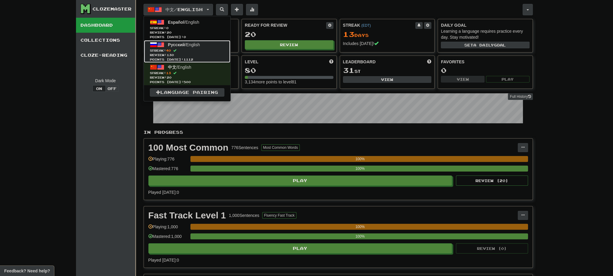
click at [186, 53] on span "Review: 130" at bounding box center [187, 55] width 74 height 5
